Goal: Information Seeking & Learning: Learn about a topic

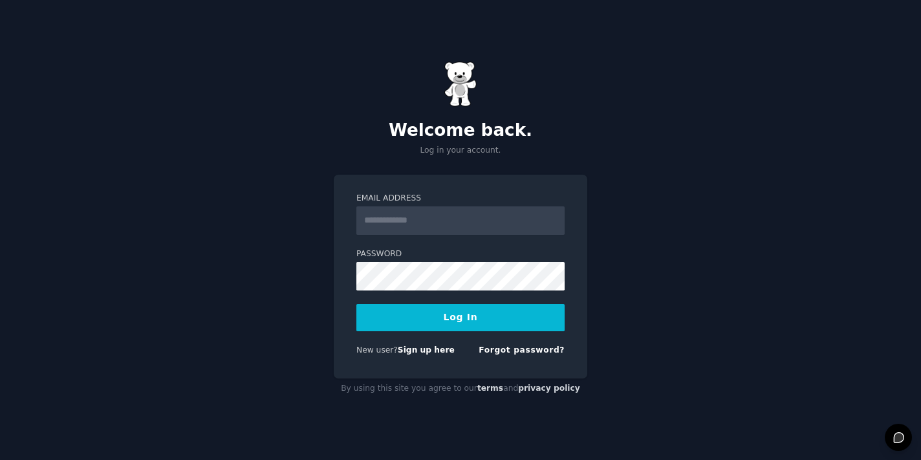
click at [407, 216] on input "Email Address" at bounding box center [460, 220] width 208 height 28
type input "**********"
click at [460, 317] on button "Log In" at bounding box center [460, 317] width 208 height 27
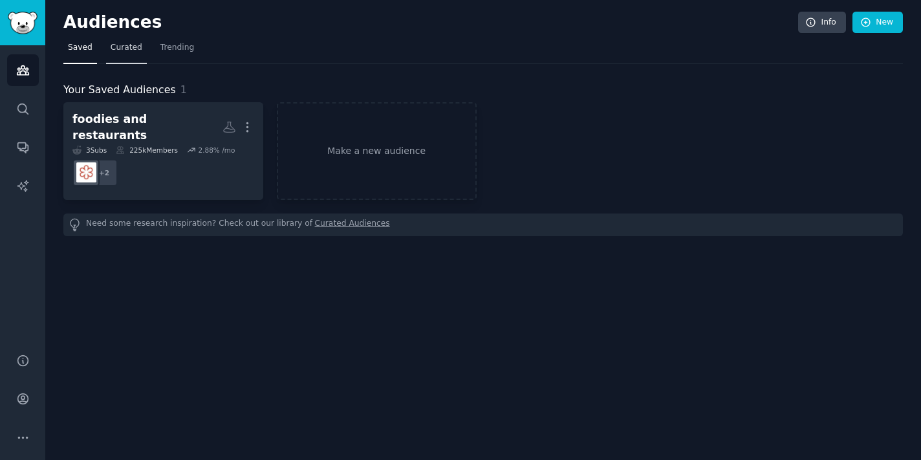
click at [125, 47] on span "Curated" at bounding box center [127, 48] width 32 height 12
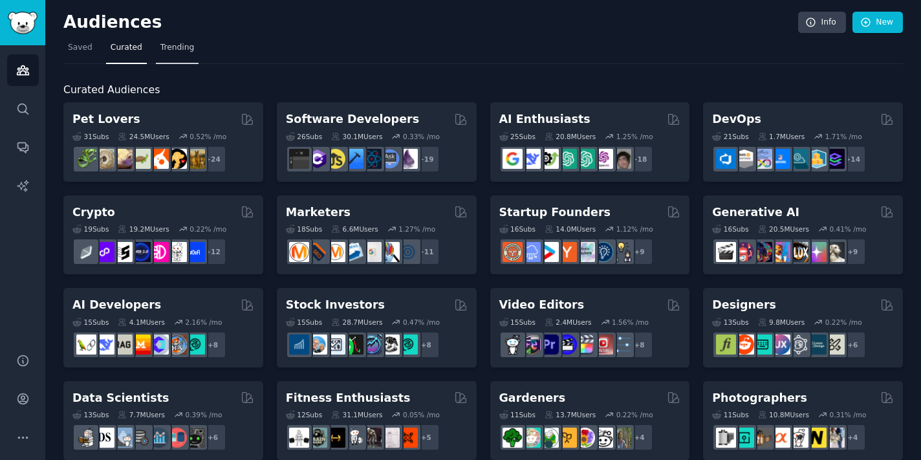
click at [171, 44] on span "Trending" at bounding box center [177, 48] width 34 height 12
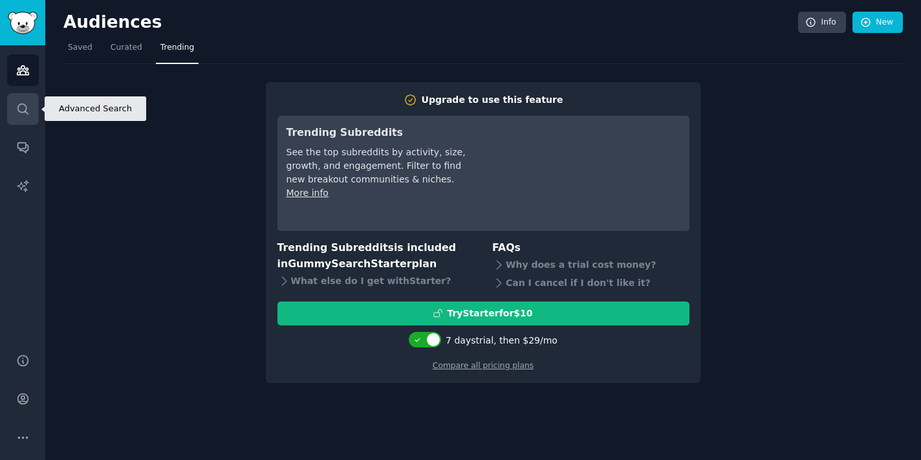
click at [23, 117] on link "Search" at bounding box center [23, 109] width 32 height 32
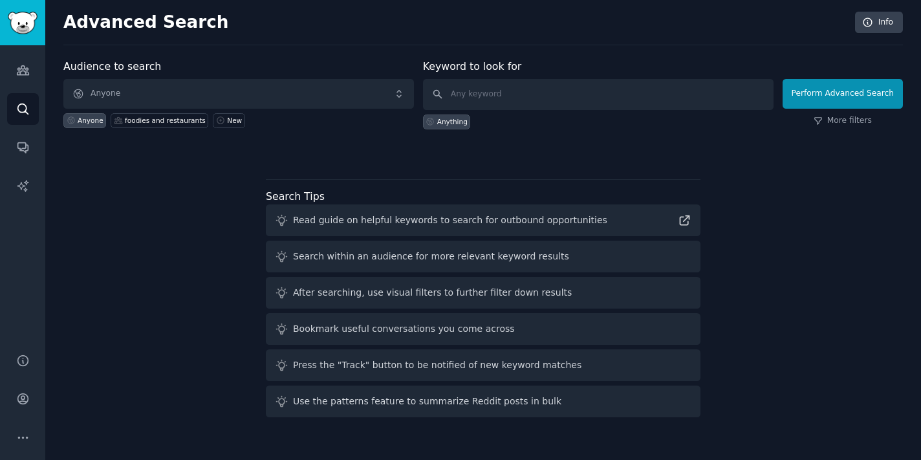
click at [214, 94] on span "Anyone" at bounding box center [238, 94] width 350 height 30
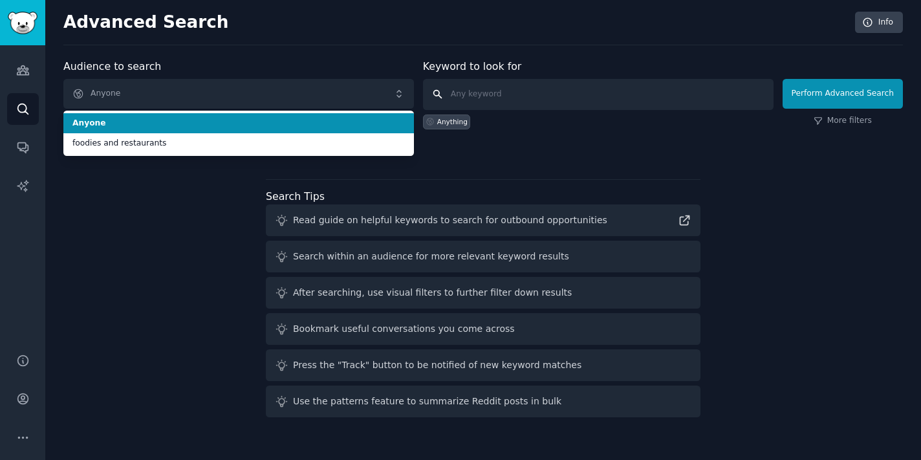
click at [471, 92] on input "text" at bounding box center [598, 94] width 350 height 31
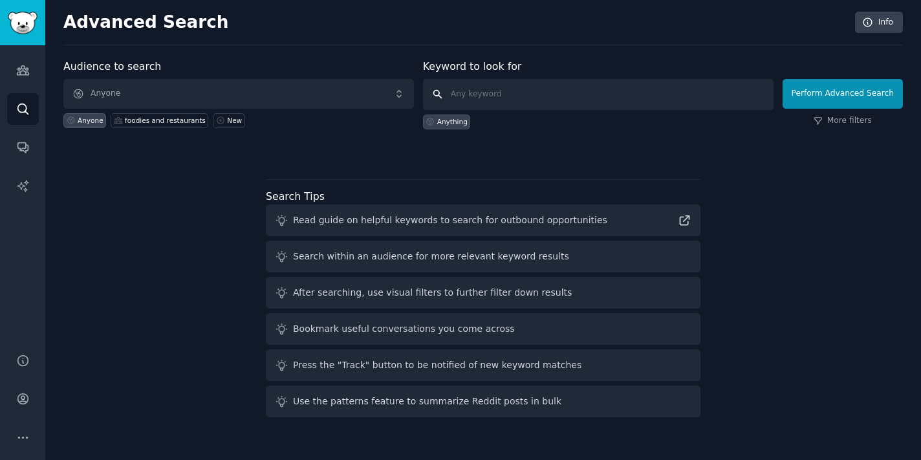
type input "r"
type input "foodie"
click at [844, 93] on button "Perform Advanced Search" at bounding box center [842, 94] width 120 height 30
